Goal: Task Accomplishment & Management: Complete application form

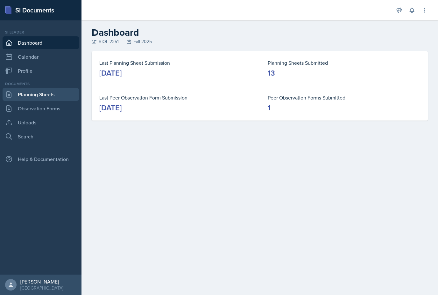
click at [54, 92] on link "Planning Sheets" at bounding box center [41, 94] width 76 height 13
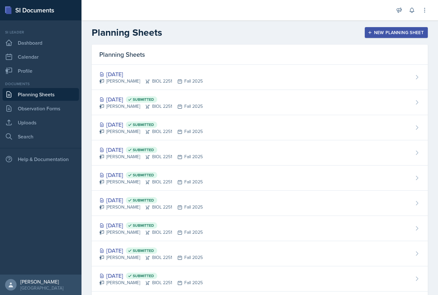
click at [408, 32] on div "New Planning Sheet" at bounding box center [396, 32] width 55 height 5
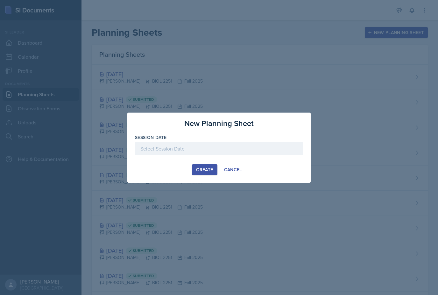
click at [211, 143] on div at bounding box center [219, 148] width 168 height 13
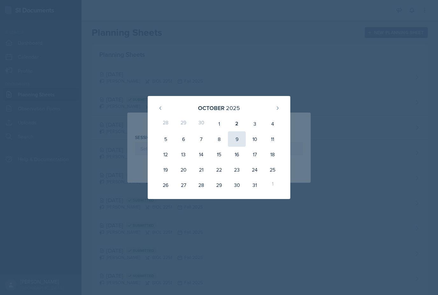
click at [245, 138] on div "9" at bounding box center [237, 138] width 18 height 15
type input "[DATE]"
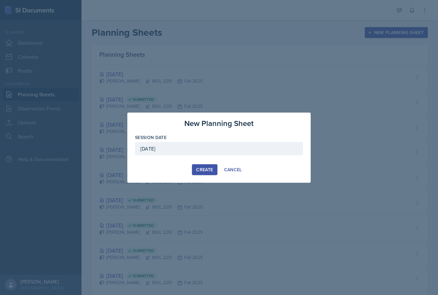
click at [202, 170] on div "Create" at bounding box center [204, 169] width 17 height 5
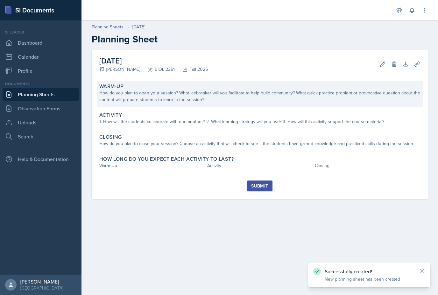
click at [136, 104] on div "Warm-Up How do you plan to open your session? What icebreaker will you facilita…" at bounding box center [260, 94] width 326 height 26
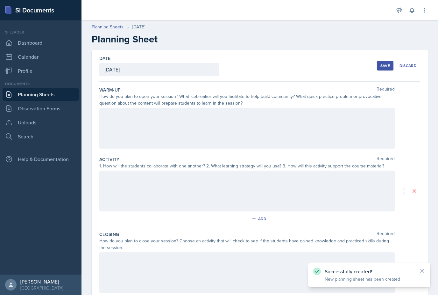
click at [134, 118] on div at bounding box center [247, 128] width 296 height 41
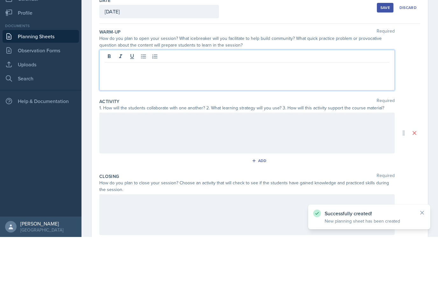
scroll to position [20, 0]
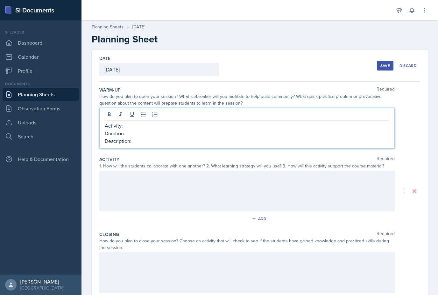
click at [254, 110] on div at bounding box center [247, 115] width 285 height 11
click at [251, 122] on p "Activity:" at bounding box center [247, 126] width 285 height 8
click at [352, 174] on div at bounding box center [247, 190] width 296 height 41
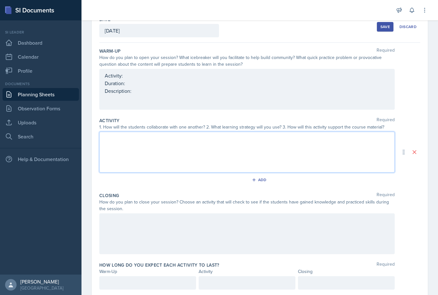
scroll to position [39, 0]
click at [150, 276] on div at bounding box center [147, 282] width 97 height 13
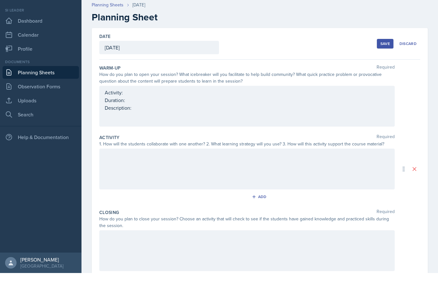
scroll to position [0, 0]
click at [285, 111] on div "Activity: Duration: Description:" at bounding box center [247, 122] width 285 height 23
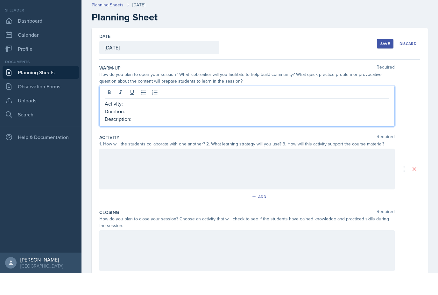
click at [212, 122] on p "Activity:" at bounding box center [247, 126] width 285 height 8
click at [195, 129] on p "Duration:" at bounding box center [247, 133] width 285 height 8
click at [232, 137] on p "Description:" at bounding box center [247, 141] width 285 height 8
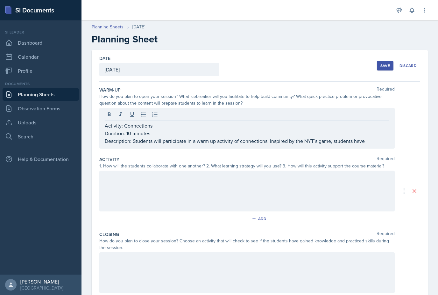
click at [370, 137] on p "Description: Students will participate in a warm up activity of connections. In…" at bounding box center [247, 141] width 285 height 8
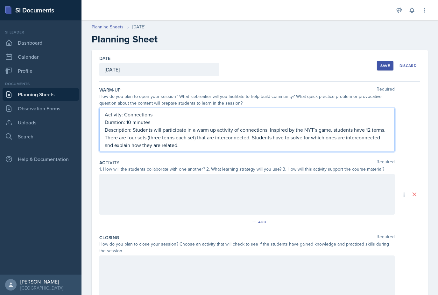
click at [258, 189] on div at bounding box center [247, 194] width 296 height 41
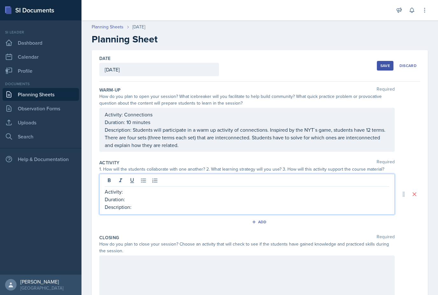
click at [214, 188] on p "Activity:" at bounding box center [247, 192] width 285 height 8
click at [242, 203] on p "Description:" at bounding box center [247, 207] width 285 height 8
click at [241, 188] on p "Activity: Fly Swatter Game" at bounding box center [247, 192] width 285 height 8
click at [223, 195] on p "Duration:" at bounding box center [247, 199] width 285 height 8
click at [254, 203] on p "Description:" at bounding box center [247, 207] width 285 height 8
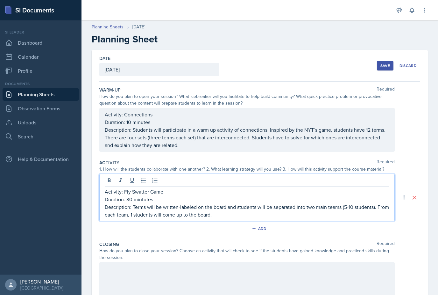
click at [164, 203] on p "Description: Terms will be written-labeled on the board and students will be se…" at bounding box center [247, 210] width 285 height 15
click at [236, 203] on p "Description: Terms will be written-labeled on the board and students will be se…" at bounding box center [247, 210] width 285 height 15
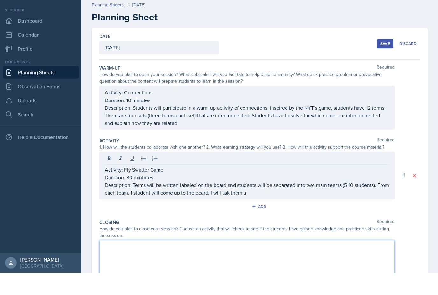
click at [300, 203] on p "Description: Terms will be written-labeled on the board and students will be se…" at bounding box center [247, 210] width 285 height 15
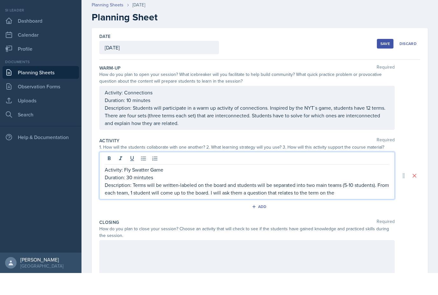
click at [260, 203] on p "Description: Terms will be written-labeled on the board and students will be se…" at bounding box center [247, 210] width 285 height 15
click at [259, 203] on p "Description: Terms will be written-labeled on the board and students will be se…" at bounding box center [247, 210] width 285 height 15
click at [355, 203] on p "Description: Terms will be written-labeled on the board and students will be se…" at bounding box center [247, 210] width 285 height 15
click at [262, 203] on p "Description: Terms will be written-labeled on the board and students will be se…" at bounding box center [247, 210] width 285 height 15
click at [277, 203] on p "Description: Terms will be written-labeled on the board and students will be se…" at bounding box center [247, 210] width 285 height 15
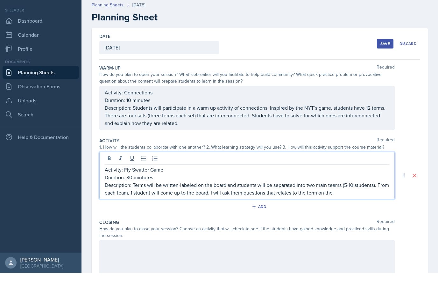
click at [354, 203] on p "Description: Terms will be written-labeled on the board and students will be se…" at bounding box center [247, 210] width 285 height 15
click at [303, 203] on p "Description: Terms will be written-labeled on the board and students will be se…" at bounding box center [247, 210] width 285 height 15
click at [370, 203] on p "Description: Terms will be written-labeled on the board and students will be se…" at bounding box center [247, 210] width 285 height 15
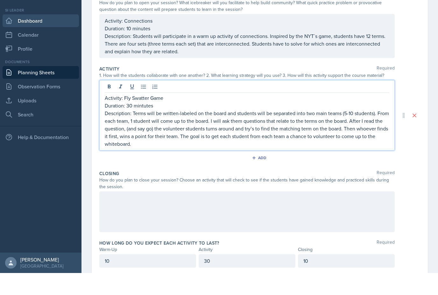
scroll to position [60, 0]
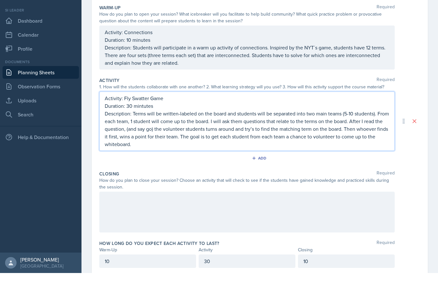
click at [241, 213] on div at bounding box center [247, 233] width 296 height 41
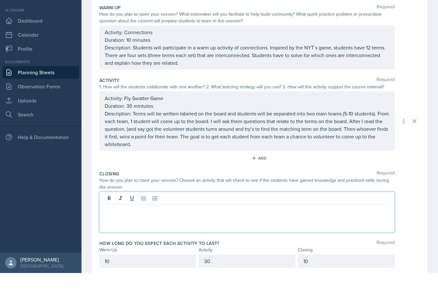
click at [221, 227] on p at bounding box center [247, 231] width 285 height 8
click at [242, 227] on p "Activity:" at bounding box center [247, 231] width 285 height 8
click at [258, 243] on p "Description:" at bounding box center [247, 247] width 285 height 8
click at [273, 235] on p "Duration:" at bounding box center [247, 239] width 285 height 8
click at [169, 227] on p "Activity:" at bounding box center [247, 231] width 285 height 8
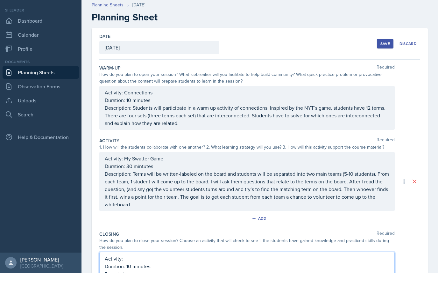
scroll to position [0, 0]
click at [289, 126] on p "Description: Students will participate in a warm up activity of connections. In…" at bounding box center [247, 137] width 285 height 23
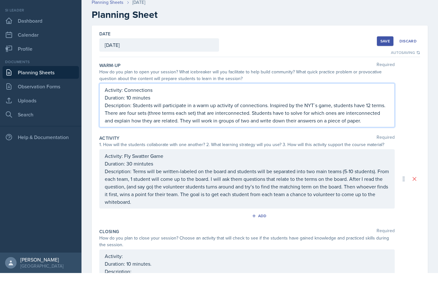
scroll to position [3, 0]
click at [357, 270] on div "Activity: Duration: 10 minutes. Description:" at bounding box center [247, 290] width 296 height 41
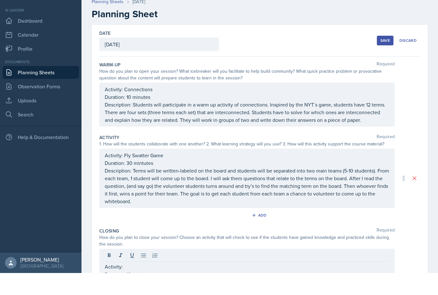
click at [235, 284] on p "Activity:" at bounding box center [247, 288] width 285 height 8
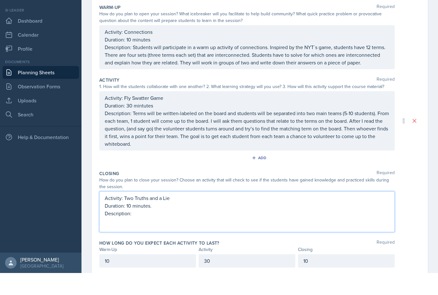
scroll to position [60, 0]
click at [189, 224] on p "Duration: 10 minutes." at bounding box center [247, 228] width 285 height 8
click at [276, 213] on div "Activity: Two Truths and a Lie Duration: 10 minutes Description:" at bounding box center [247, 233] width 296 height 41
click at [235, 243] on p "Description:" at bounding box center [247, 247] width 285 height 8
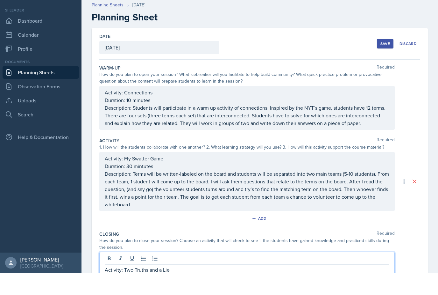
scroll to position [0, 0]
click at [384, 63] on div "Save" at bounding box center [386, 65] width 10 height 5
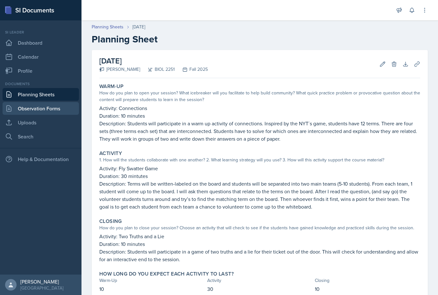
click at [55, 102] on link "Observation Forms" at bounding box center [41, 108] width 76 height 13
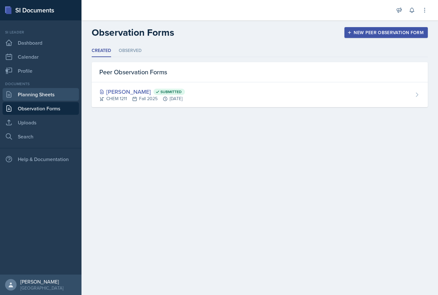
click at [48, 92] on link "Planning Sheets" at bounding box center [41, 94] width 76 height 13
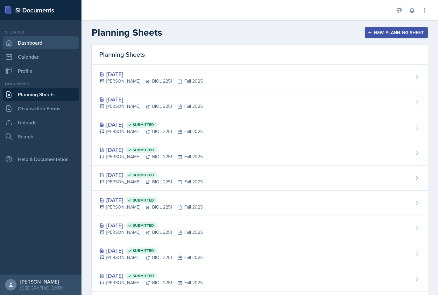
click at [46, 42] on link "Dashboard" at bounding box center [41, 42] width 76 height 13
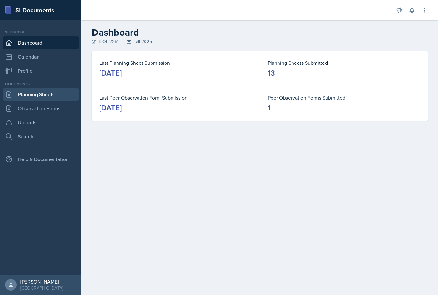
click at [45, 95] on link "Planning Sheets" at bounding box center [41, 94] width 76 height 13
